Goal: Task Accomplishment & Management: Manage account settings

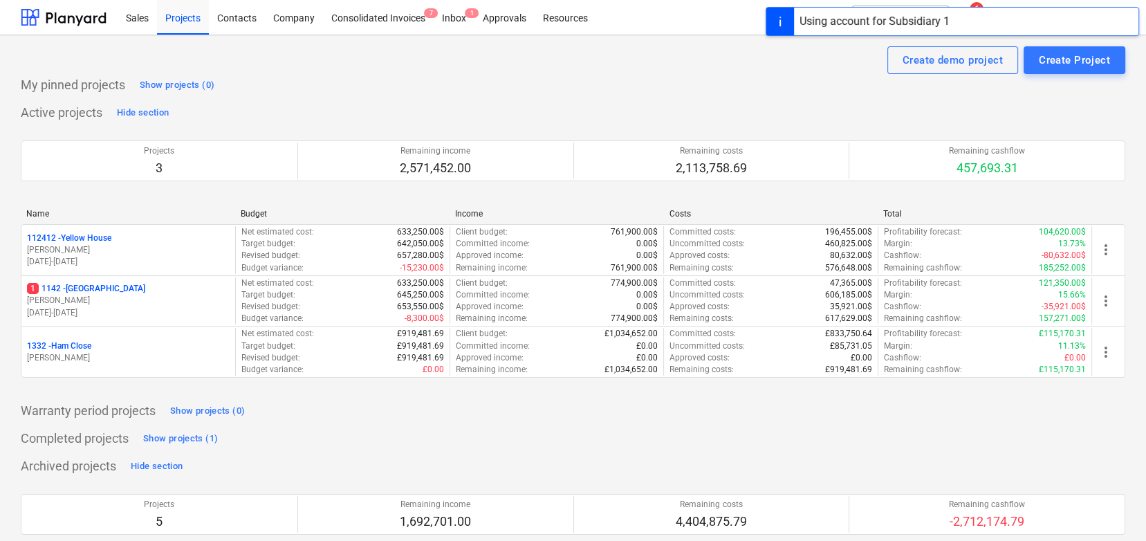
click at [315, 81] on div "My pinned projects Show projects (0)" at bounding box center [573, 85] width 1104 height 22
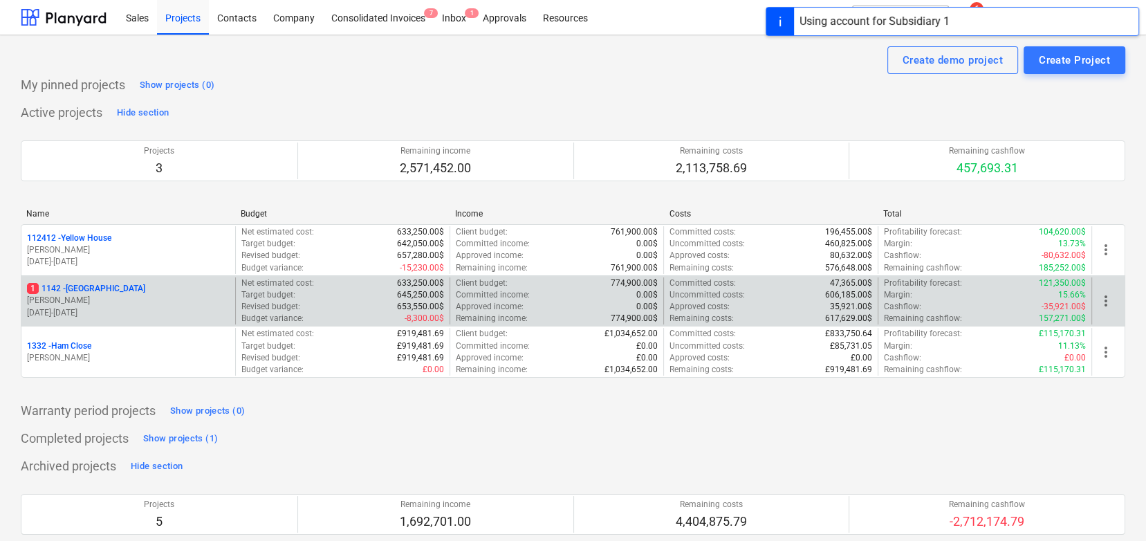
click at [156, 293] on div "1 1142 - [GEOGRAPHIC_DATA]" at bounding box center [128, 289] width 203 height 12
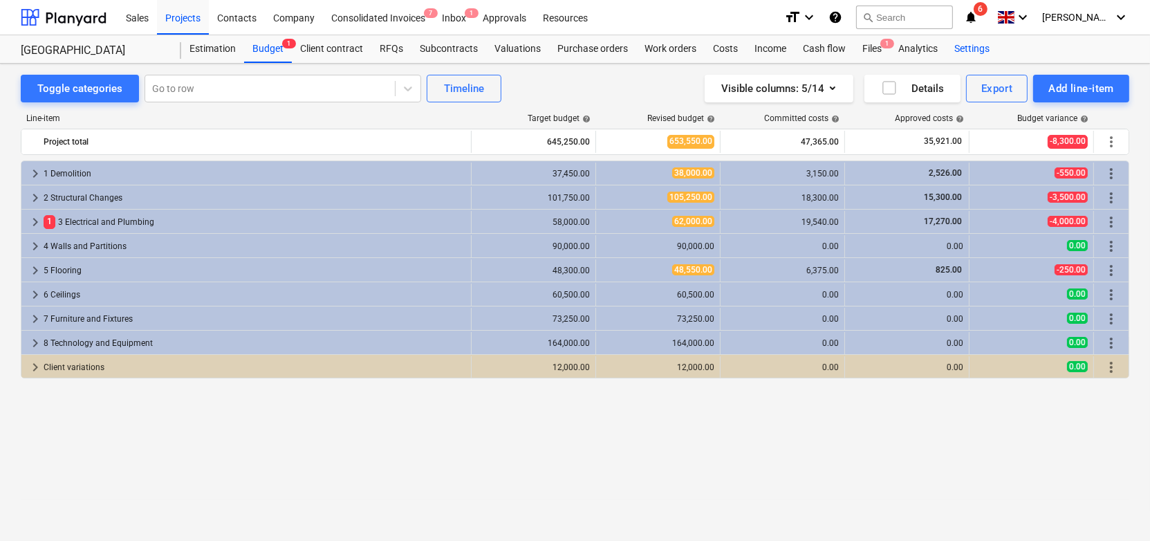
click at [959, 44] on div "Settings" at bounding box center [972, 49] width 52 height 28
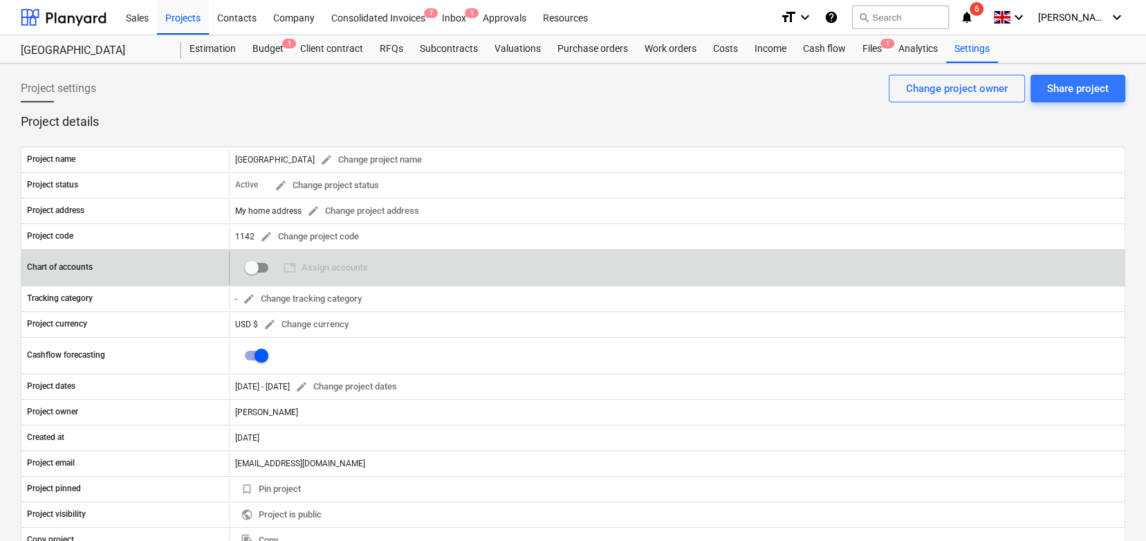
click at [252, 266] on input "checkbox" at bounding box center [251, 267] width 33 height 33
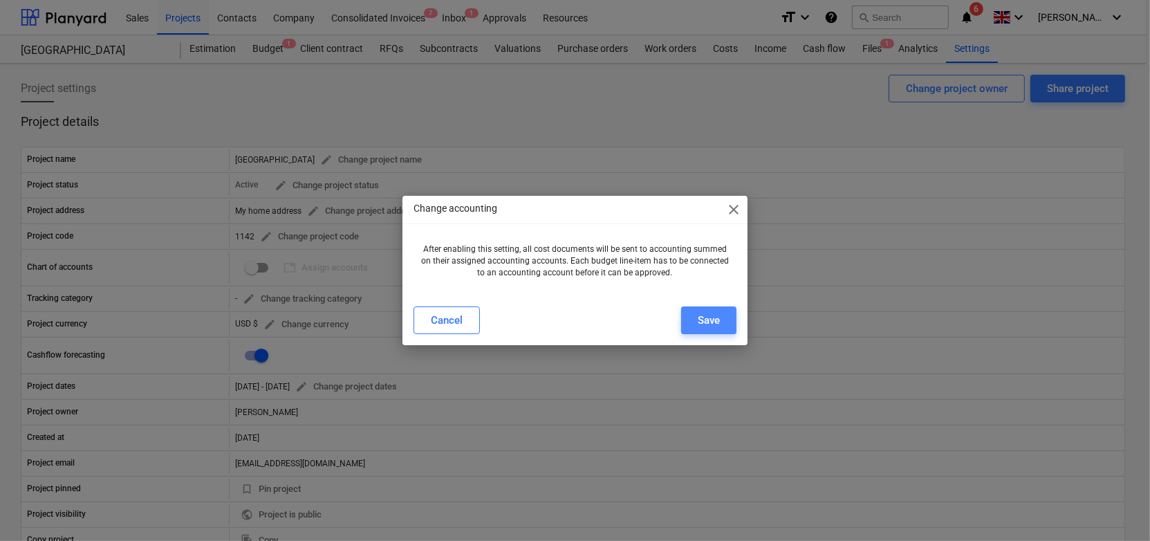
click at [698, 314] on div "Save" at bounding box center [709, 320] width 22 height 18
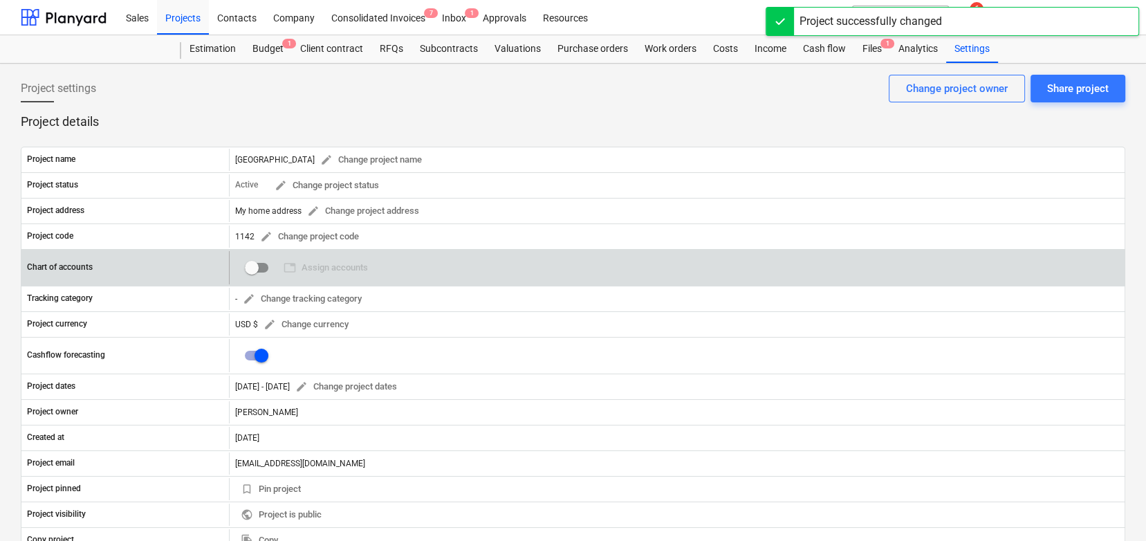
checkbox input "true"
click at [331, 269] on span "table Assign accounts" at bounding box center [325, 268] width 84 height 16
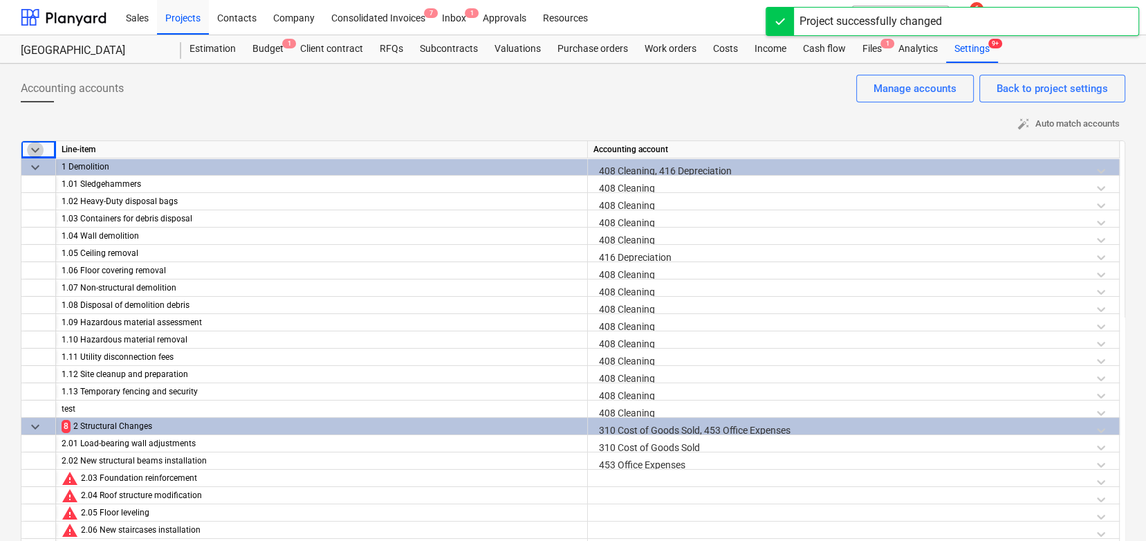
click at [33, 149] on span "keyboard_arrow_down" at bounding box center [35, 150] width 17 height 17
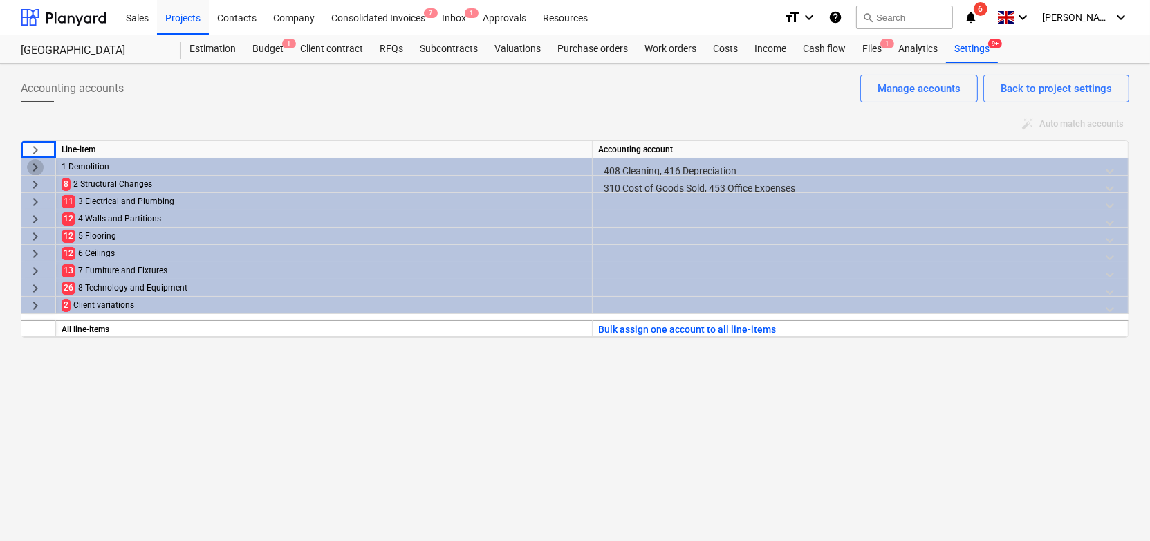
click at [38, 169] on span "keyboard_arrow_right" at bounding box center [35, 167] width 17 height 17
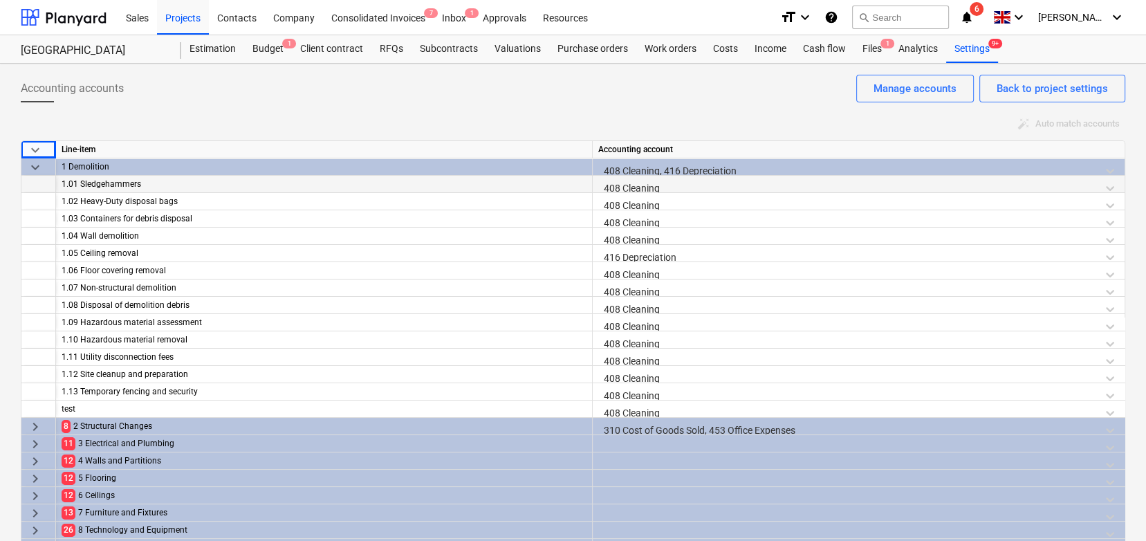
click at [494, 177] on div "1.01 Sledgehammers" at bounding box center [324, 184] width 525 height 17
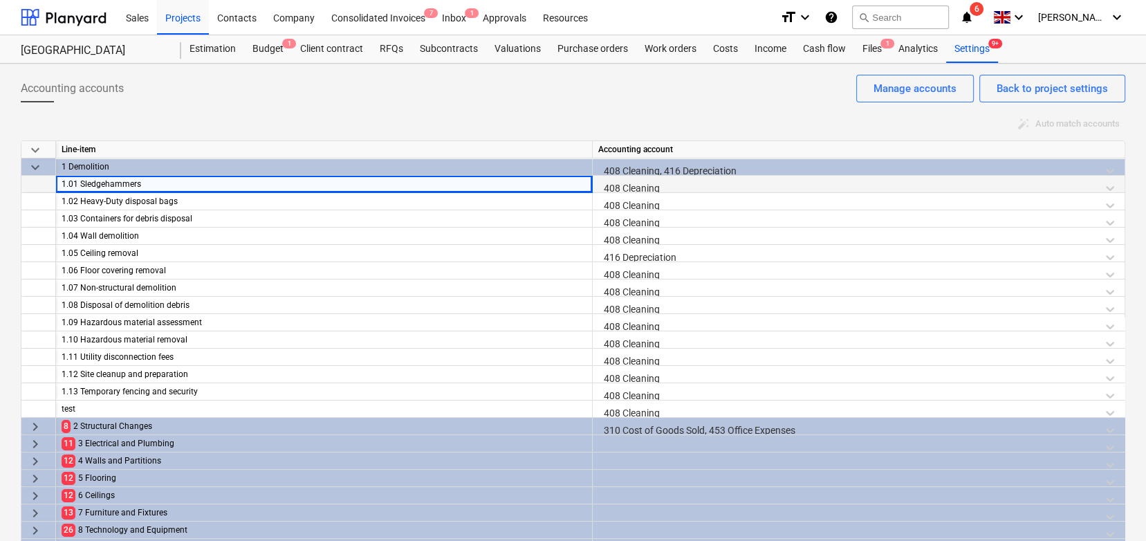
click at [648, 186] on div "408 Cleaning" at bounding box center [860, 188] width 524 height 24
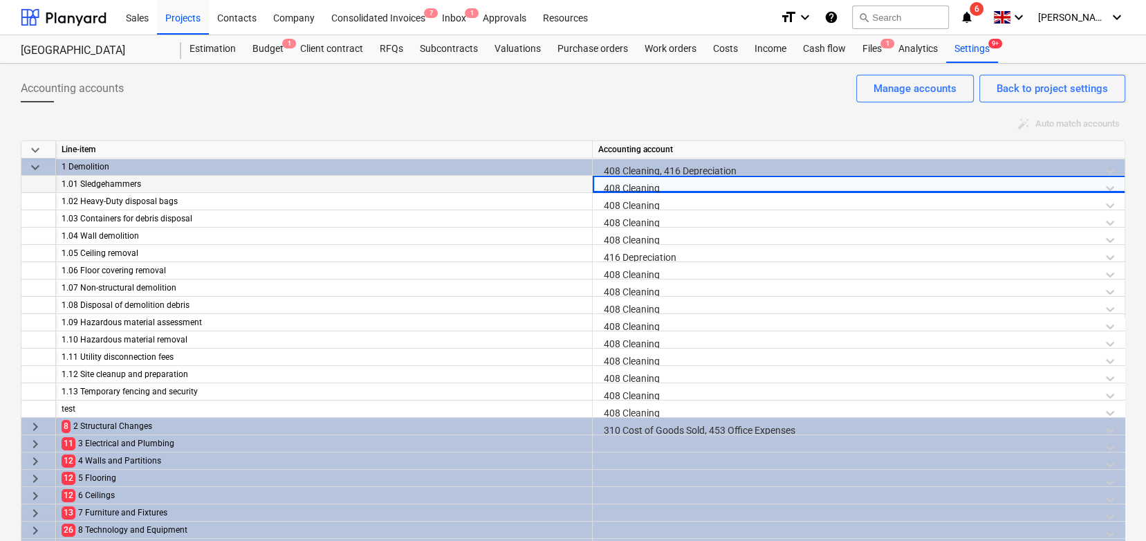
scroll to position [0, 8]
click at [648, 186] on div "408 Cleaning" at bounding box center [856, 188] width 524 height 24
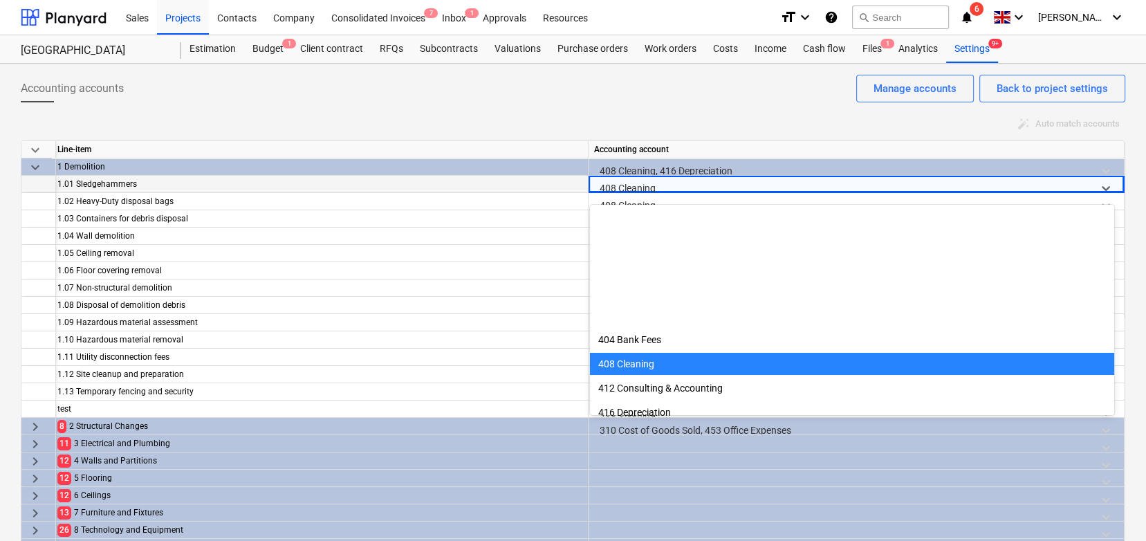
scroll to position [145, 0]
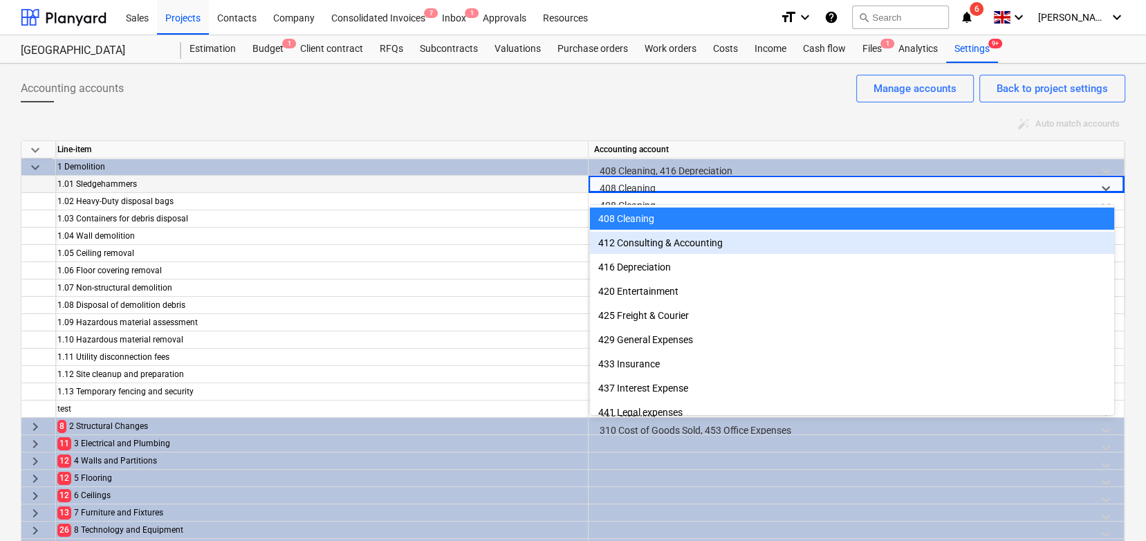
click at [640, 242] on div "412 Consulting & Accounting" at bounding box center [852, 243] width 524 height 22
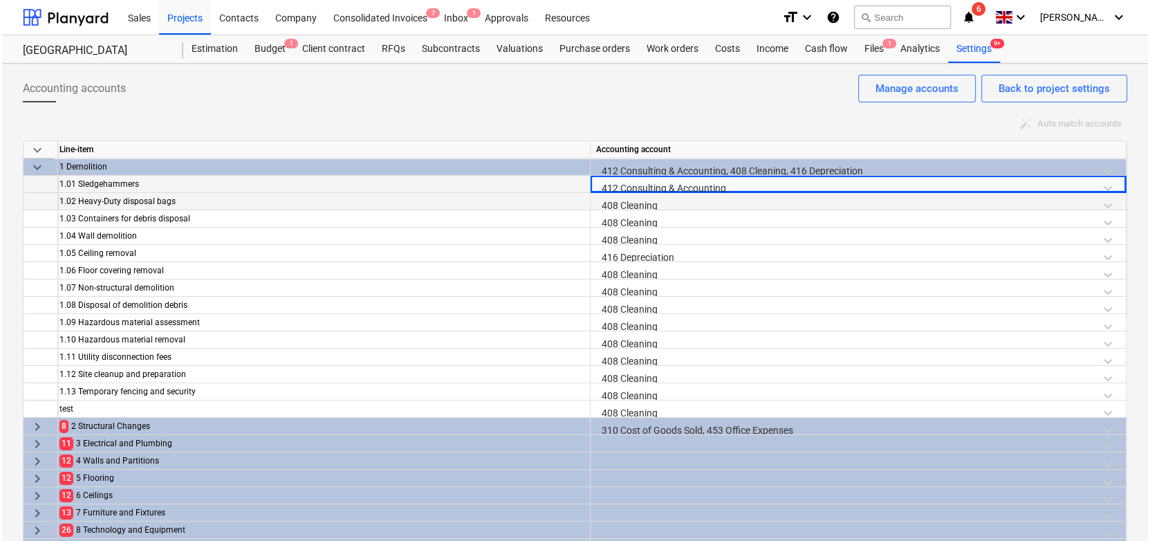
scroll to position [0, 0]
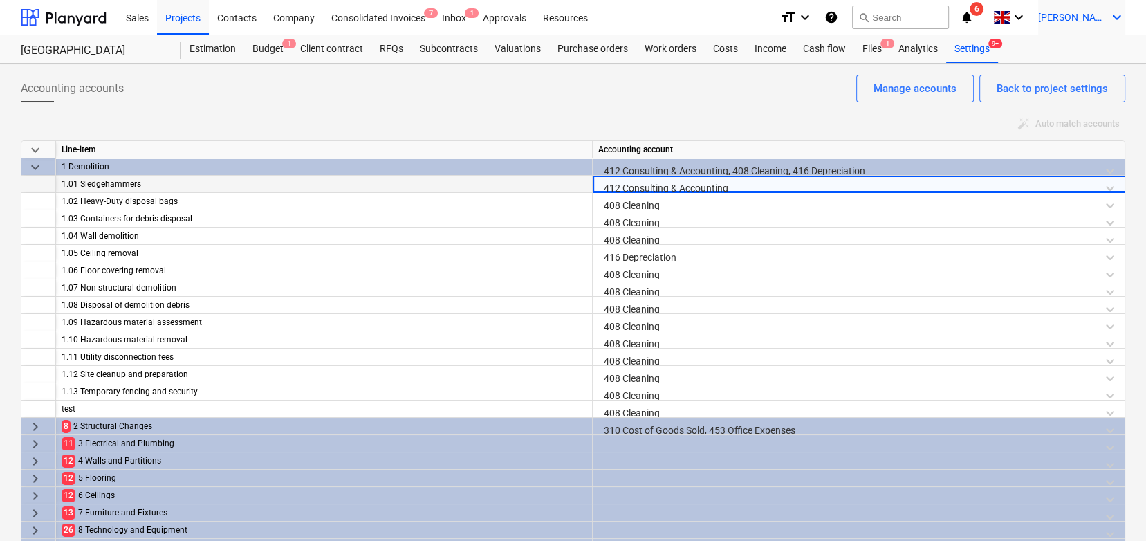
click at [1115, 8] on div "[PERSON_NAME] keyboard_arrow_down" at bounding box center [1081, 17] width 87 height 35
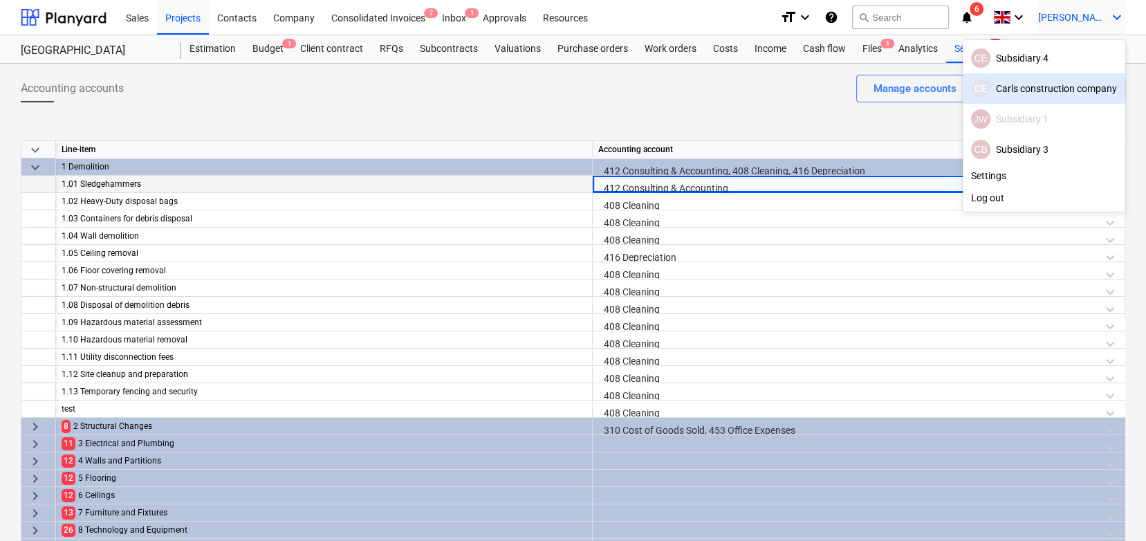
click at [1023, 64] on div "CE Subsidiary 4" at bounding box center [1044, 57] width 146 height 19
